Goal: Information Seeking & Learning: Understand process/instructions

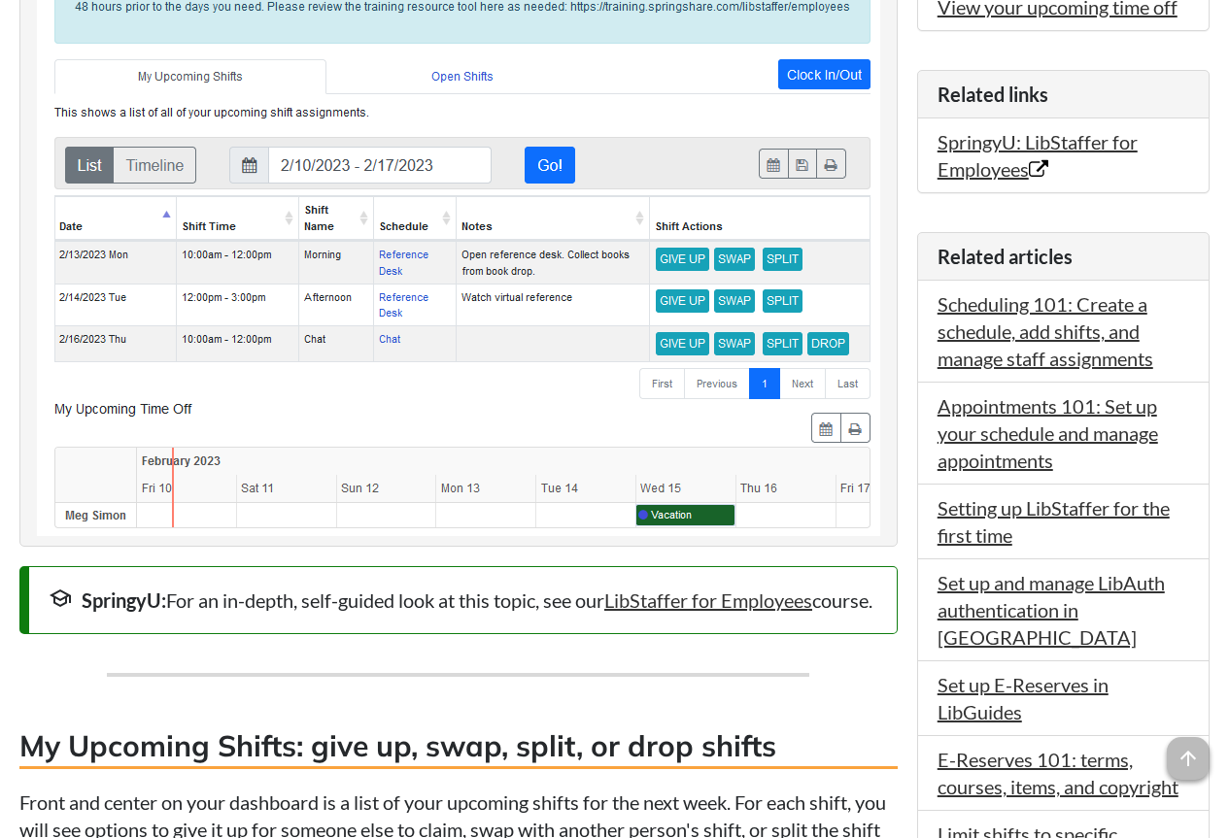
scroll to position [874, 0]
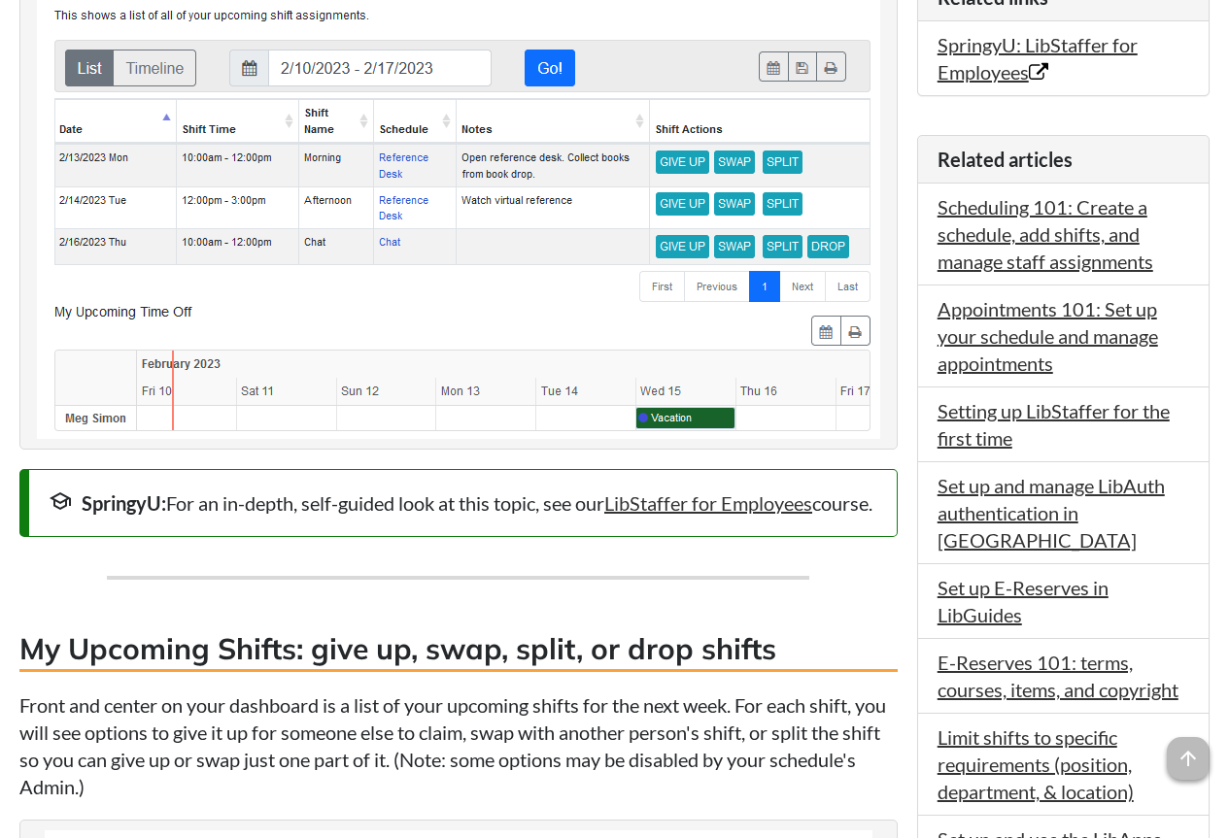
click at [1010, 248] on li "Scheduling 101: Create a schedule, add shifts, and manage staff assignments" at bounding box center [1063, 235] width 290 height 102
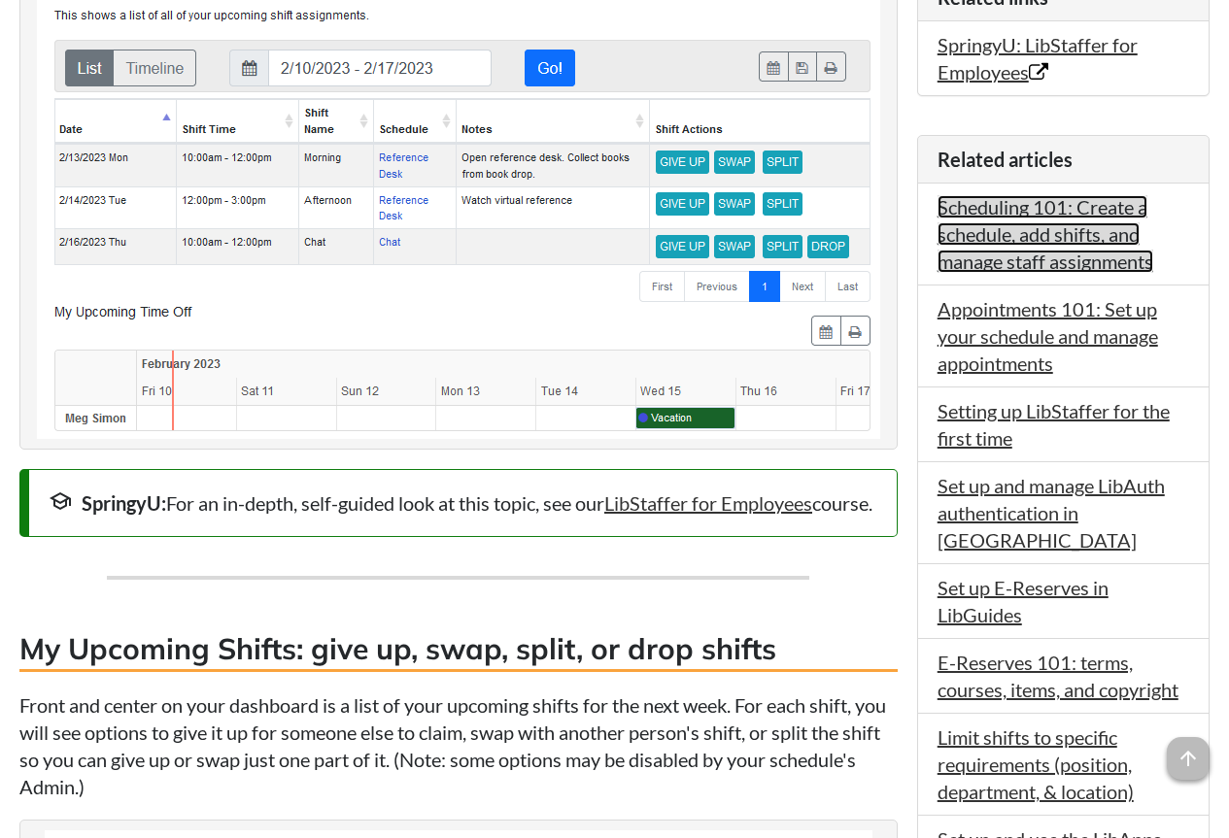
click at [1019, 237] on link "Scheduling 101: Create a schedule, add shifts, and manage staff assignments" at bounding box center [1045, 234] width 216 height 78
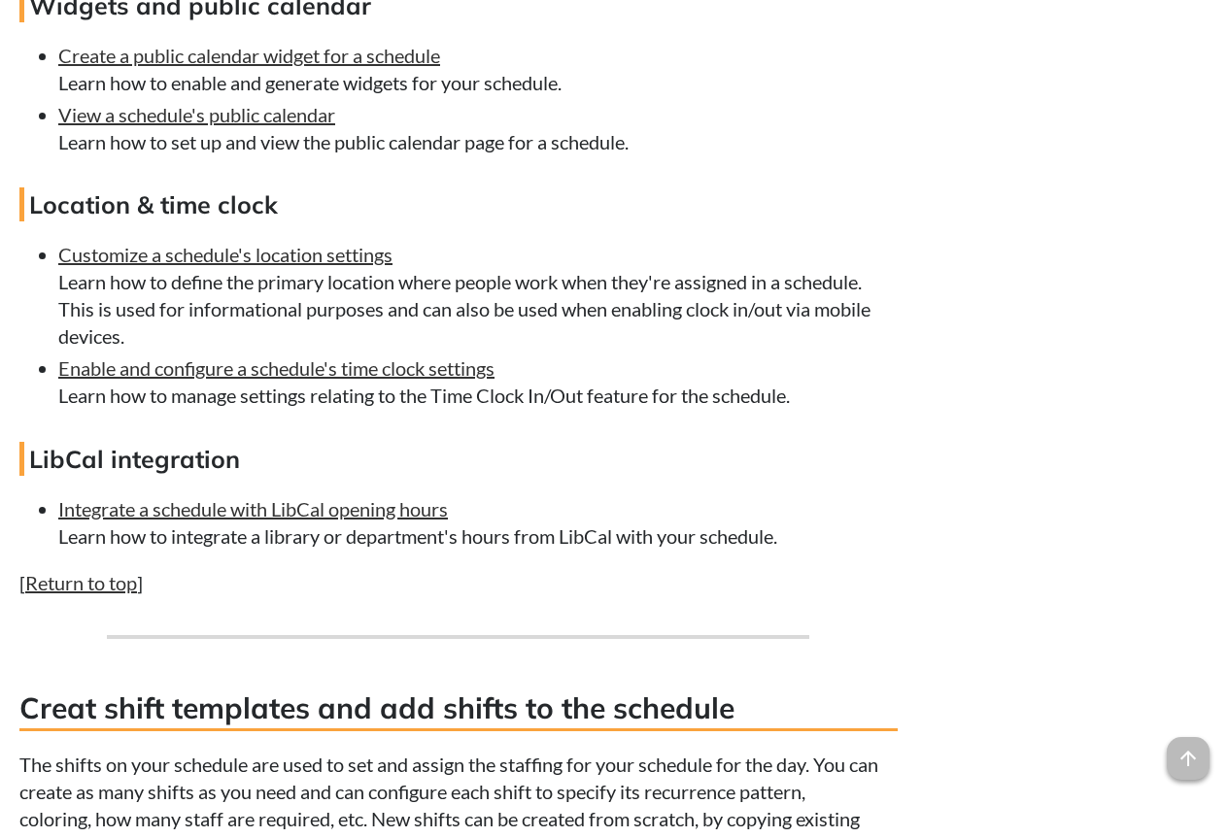
scroll to position [2137, 0]
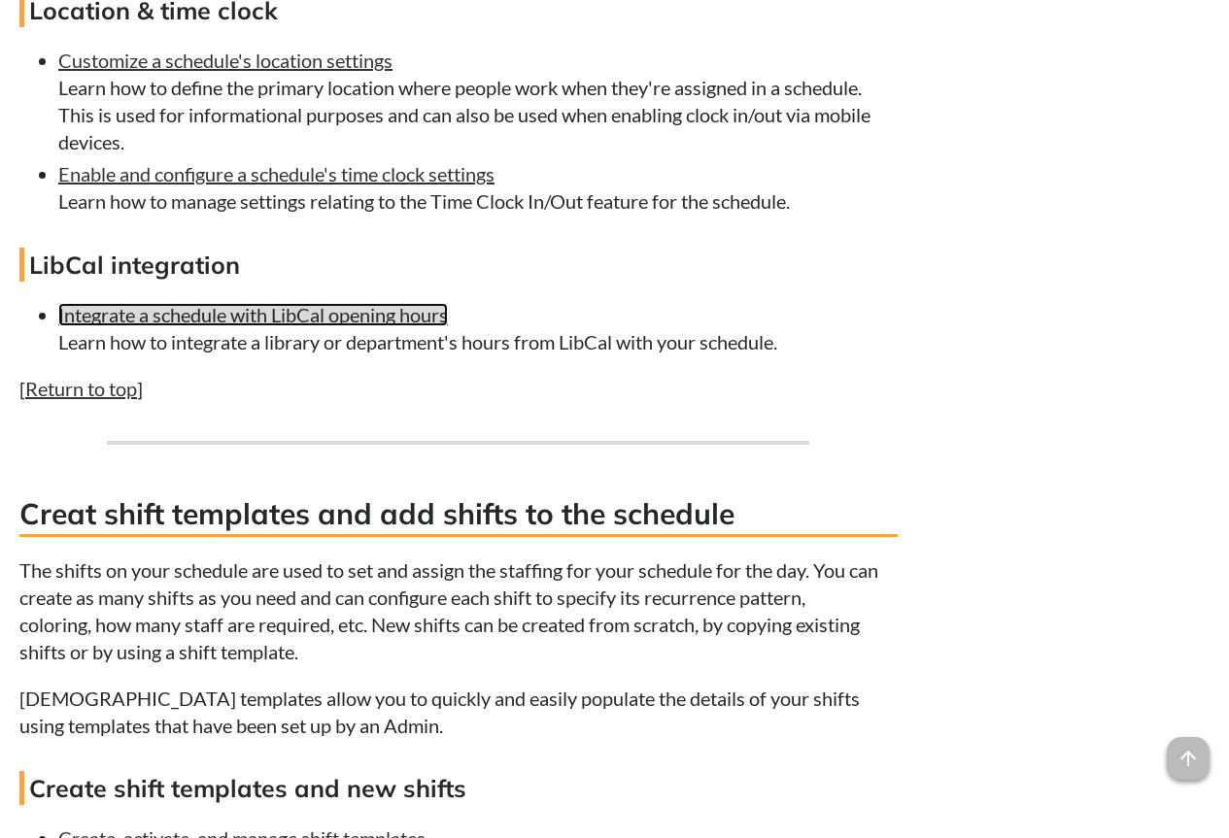
click at [220, 318] on link "Integrate a schedule with LibCal opening hours" at bounding box center [252, 314] width 389 height 23
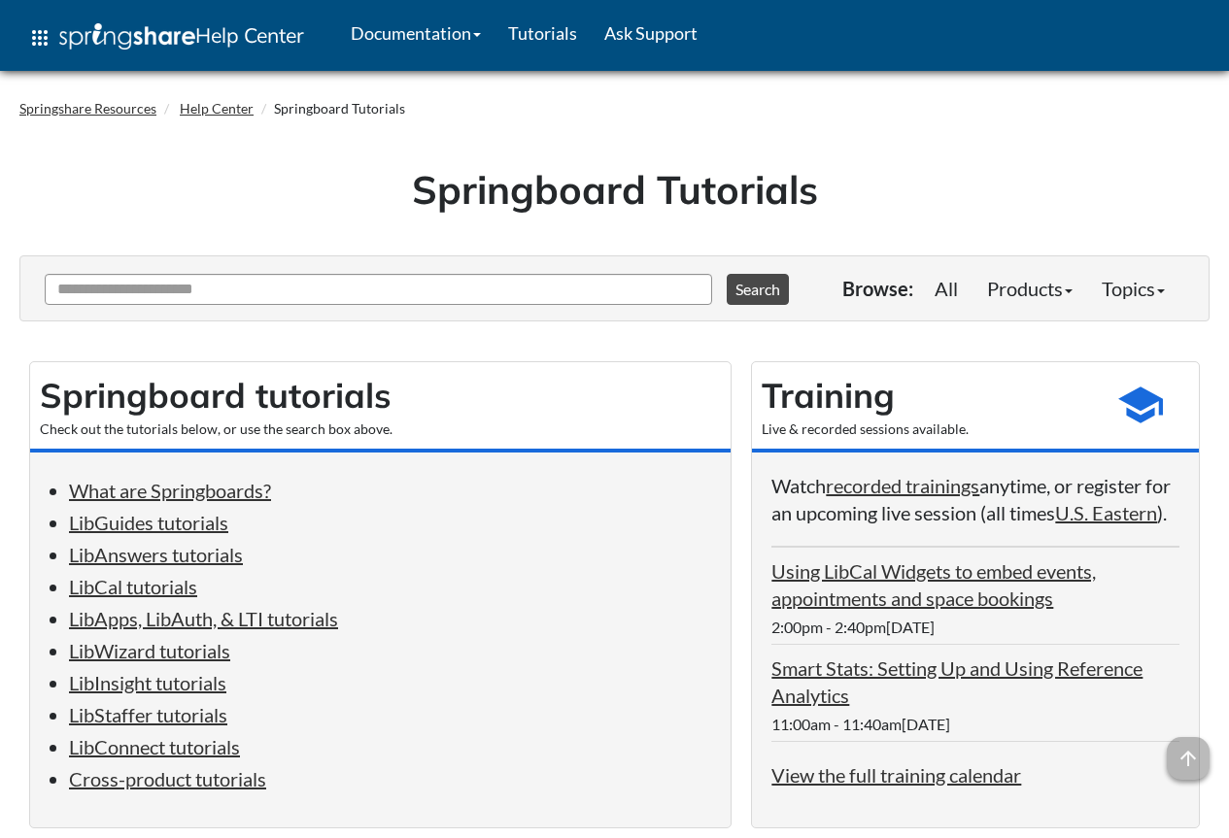
scroll to position [194, 0]
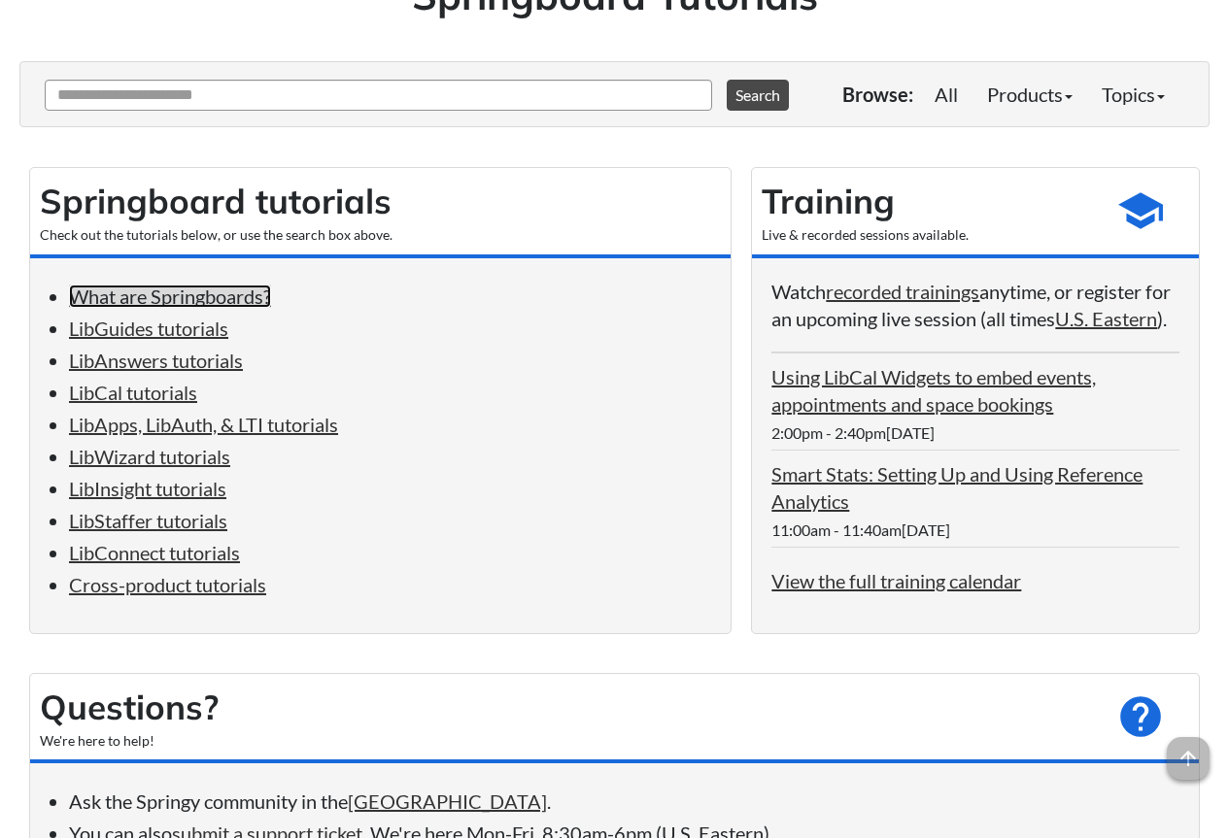
click at [189, 291] on link "What are Springboards?" at bounding box center [170, 296] width 202 height 23
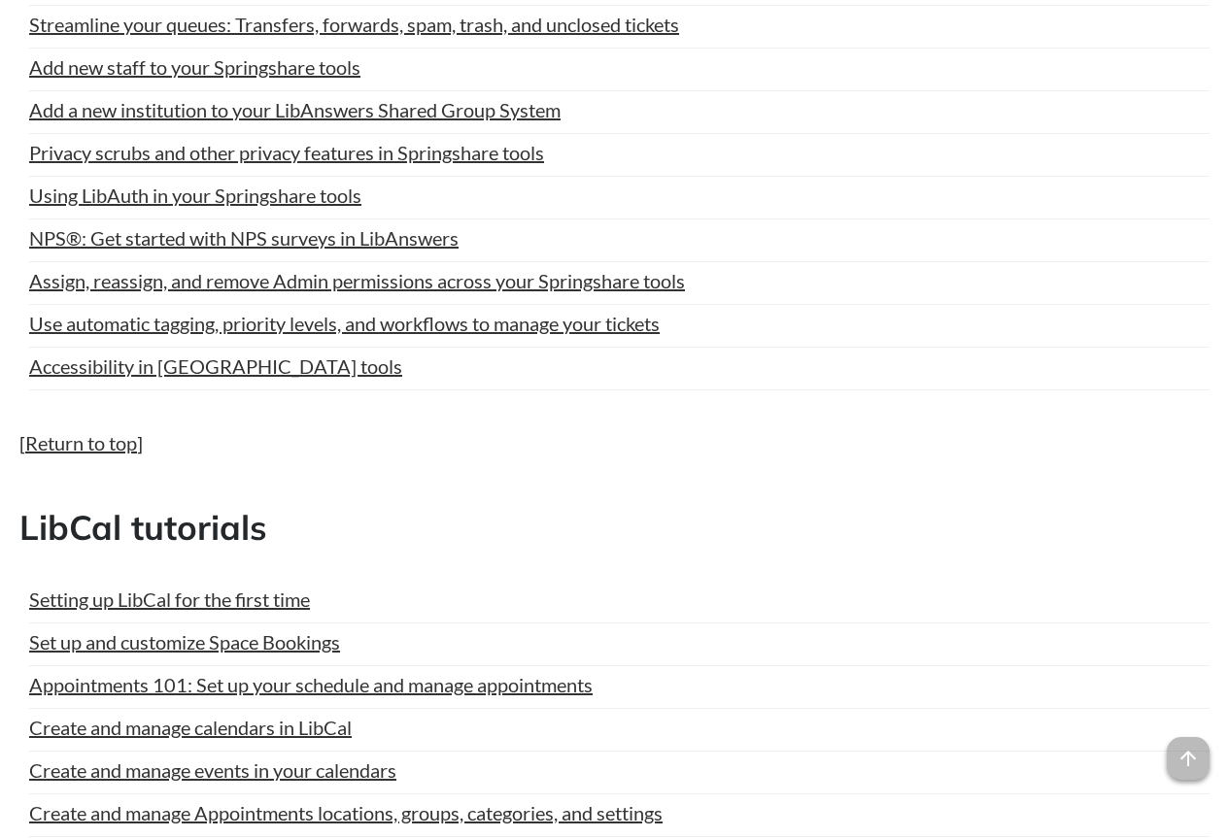
scroll to position [4351, 0]
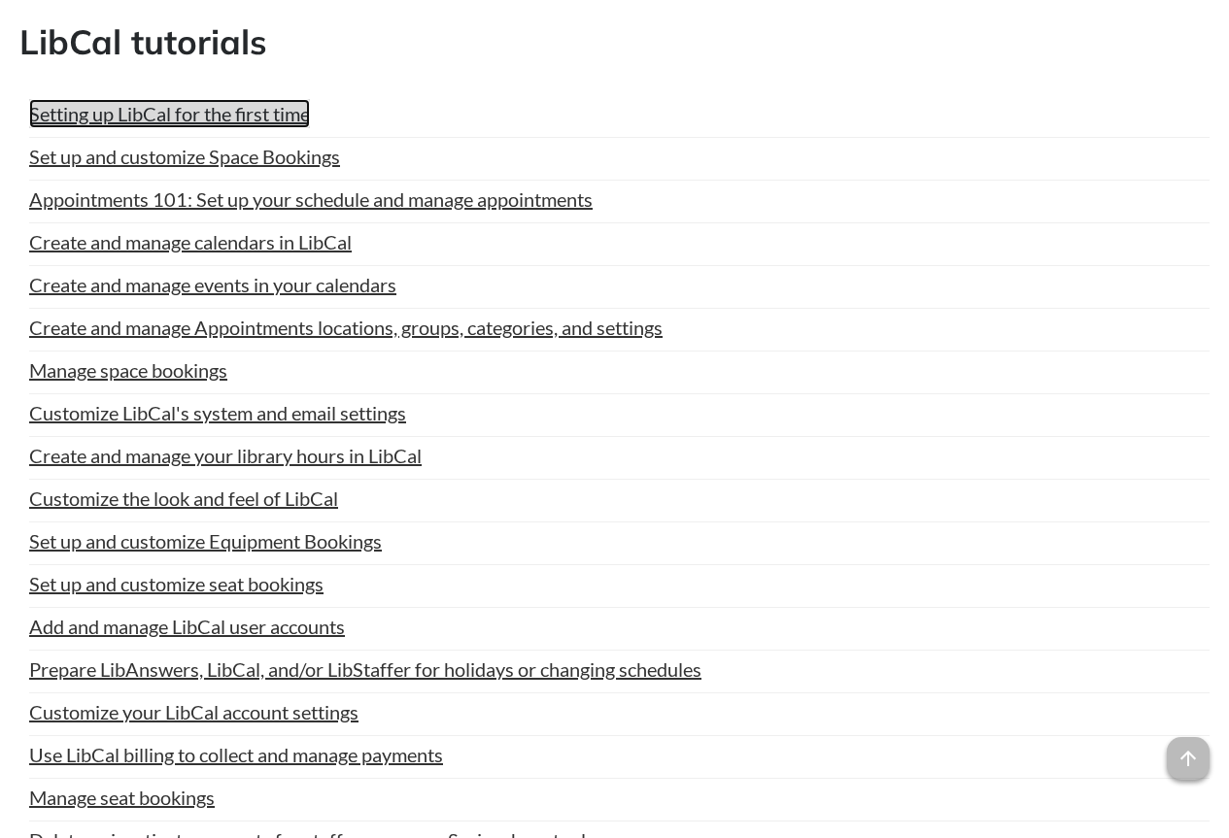
click at [153, 128] on link "Setting up LibCal for the first time" at bounding box center [169, 113] width 281 height 29
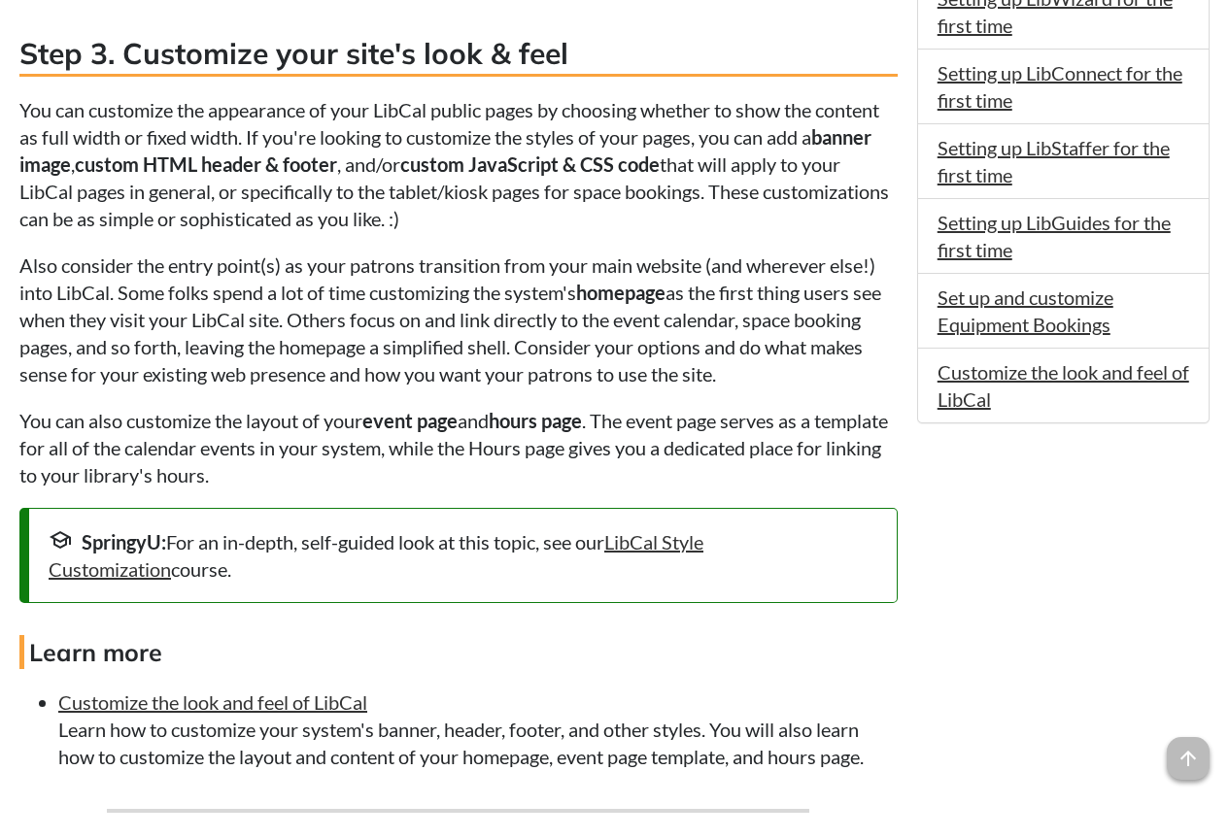
scroll to position [2234, 0]
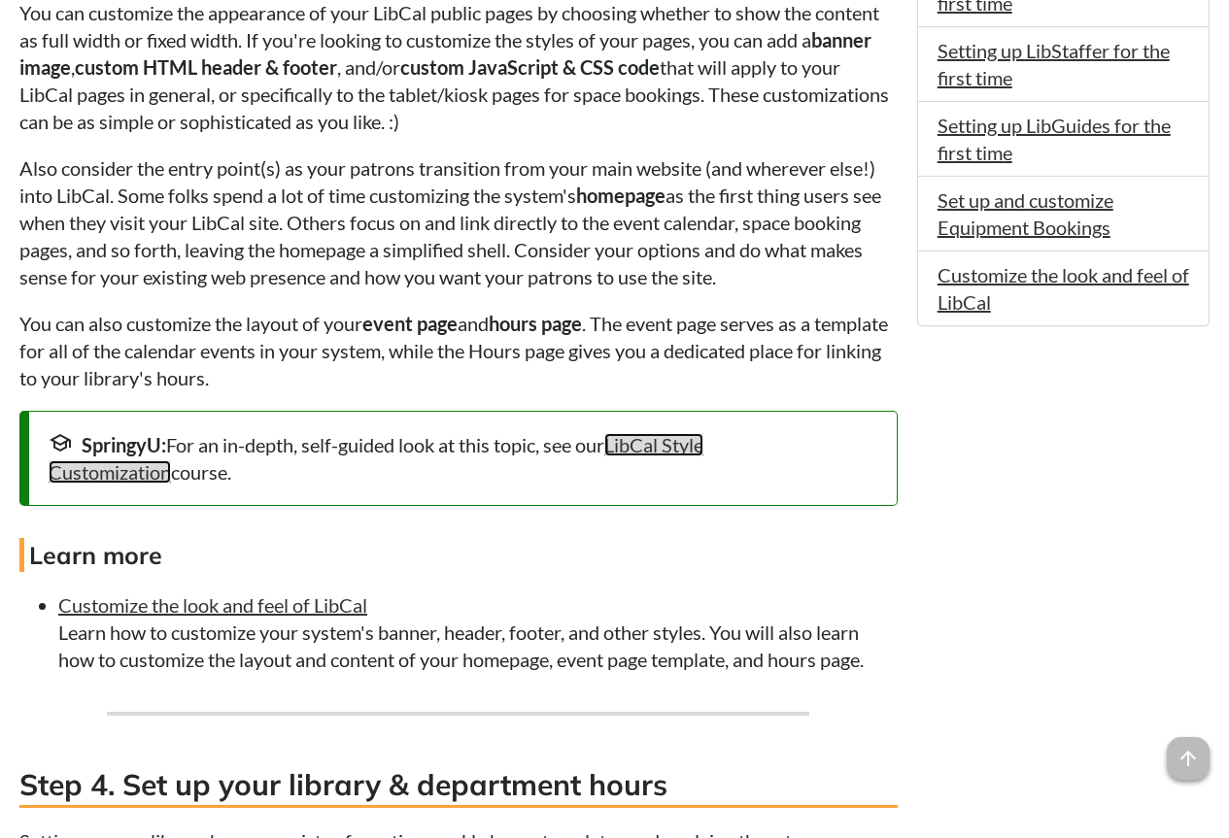
click at [703, 448] on link "LibCal Style Customization" at bounding box center [376, 458] width 655 height 51
